Goal: Task Accomplishment & Management: Manage account settings

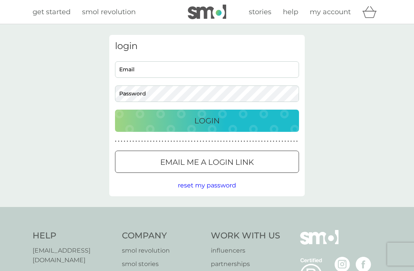
click at [239, 74] on input "Email" at bounding box center [207, 69] width 184 height 16
type input "[EMAIL_ADDRESS][DOMAIN_NAME]"
click at [207, 120] on button "Login" at bounding box center [207, 121] width 184 height 22
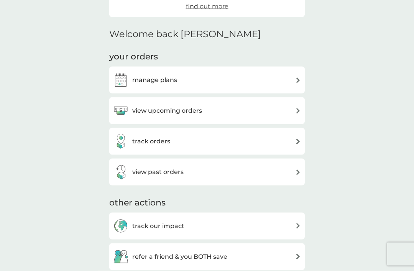
scroll to position [169, 0]
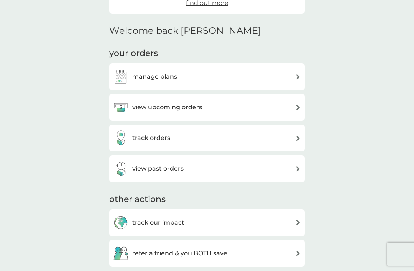
click at [297, 169] on img at bounding box center [298, 169] width 6 height 6
